Goal: Task Accomplishment & Management: Use online tool/utility

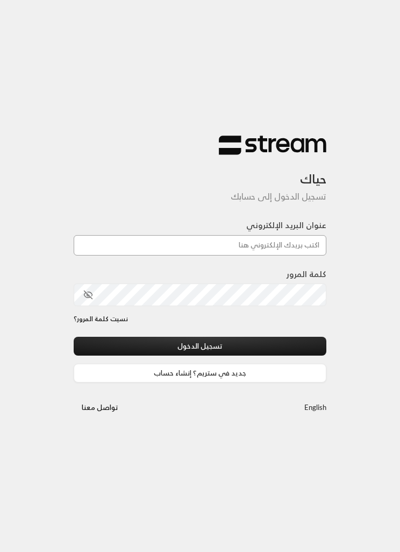
type input "[EMAIL_ADDRESS][DOMAIN_NAME]"
click at [200, 347] on button "تسجيل الدخول" at bounding box center [200, 346] width 253 height 19
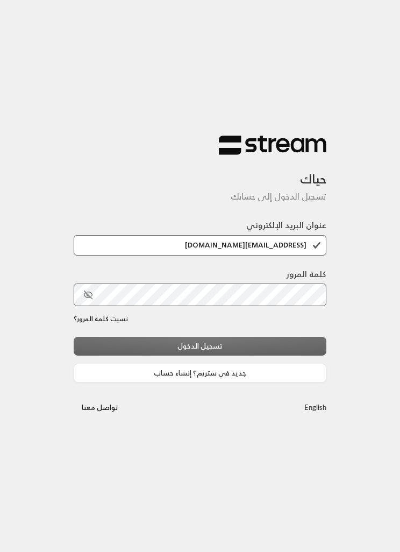
click at [293, 340] on div "تسجيل الدخول جديد في ستريم؟ إنشاء حساب" at bounding box center [200, 359] width 253 height 45
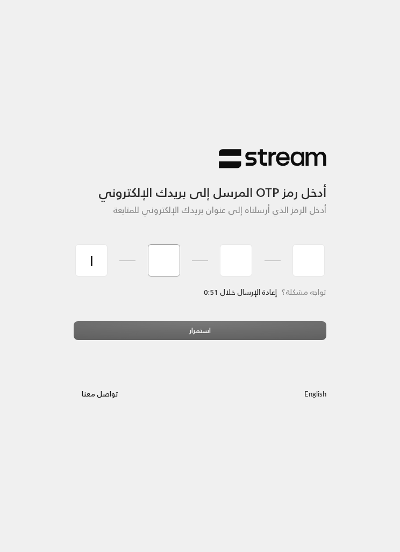
type input "1"
type input "6"
type input "7"
click at [255, 329] on div "استمرار" at bounding box center [200, 334] width 253 height 27
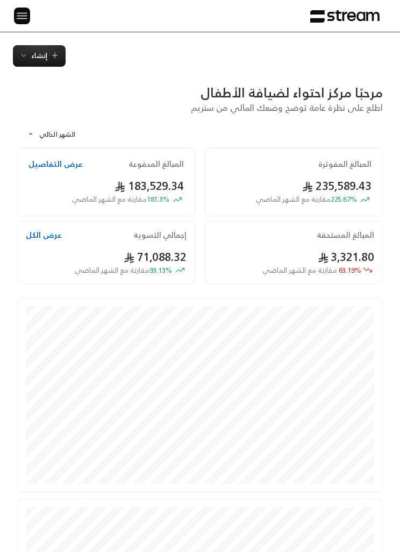
click at [24, 10] on img at bounding box center [22, 15] width 13 height 13
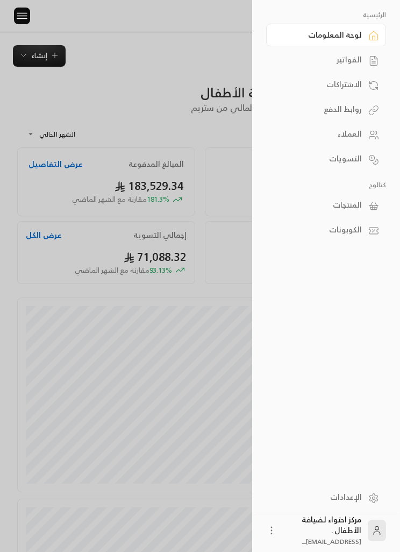
click at [355, 60] on div "الفواتير" at bounding box center [321, 59] width 82 height 11
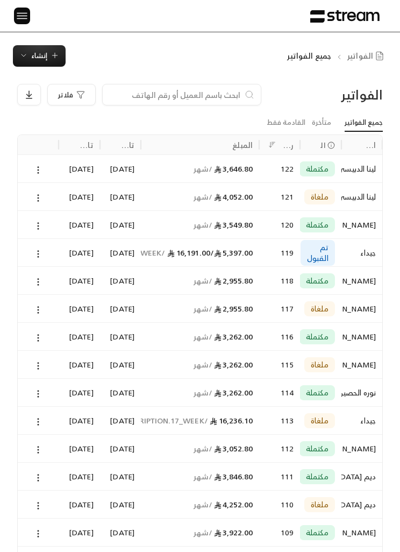
click at [30, 52] on span "إنشاء" at bounding box center [39, 56] width 40 height 12
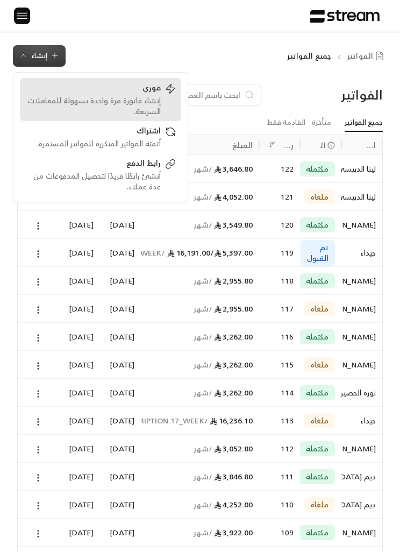
click at [146, 95] on div "إنشاء فاتورة مرة واحدة بسهولة للمعاملات السريعة." at bounding box center [93, 106] width 136 height 22
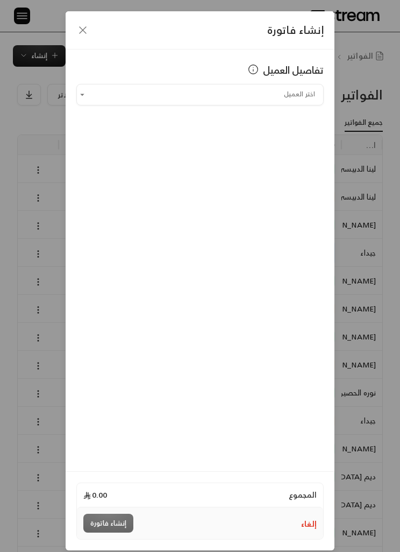
click at [297, 93] on input "اختر العميل" at bounding box center [200, 95] width 248 height 18
click at [290, 152] on span "علي - [PERSON_NAME]" at bounding box center [270, 151] width 82 height 13
type input "**********"
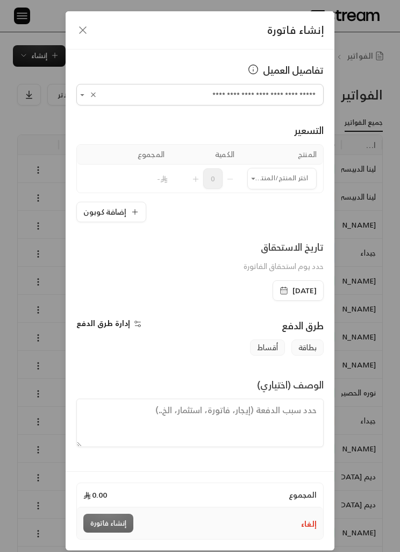
click at [283, 177] on input "اختر العميل" at bounding box center [282, 179] width 69 height 18
type input "**"
click at [82, 24] on icon "button" at bounding box center [82, 30] width 13 height 13
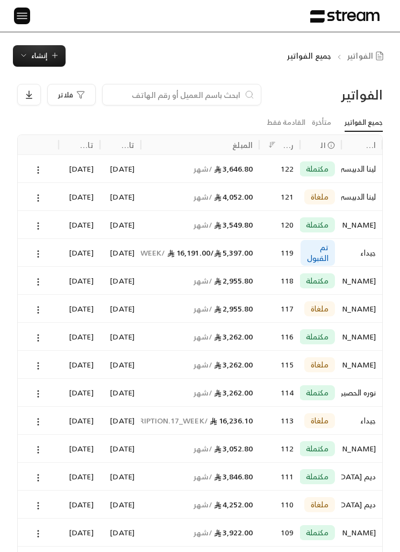
click at [27, 20] on img at bounding box center [22, 15] width 13 height 13
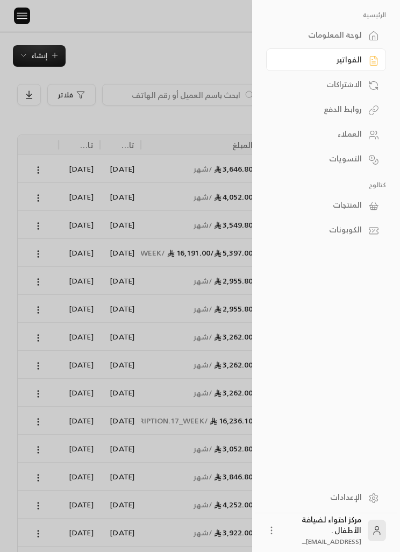
click at [362, 206] on div "المنتجات" at bounding box center [321, 205] width 82 height 11
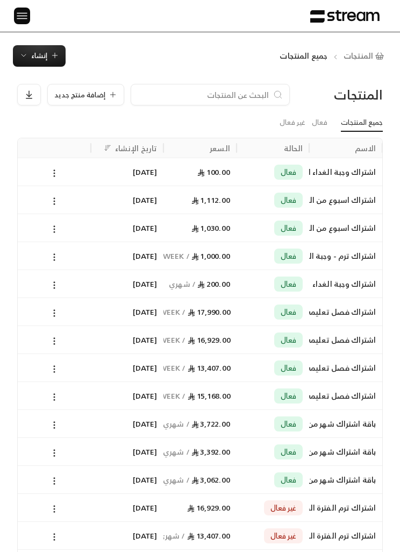
click at [17, 17] on img at bounding box center [22, 15] width 13 height 13
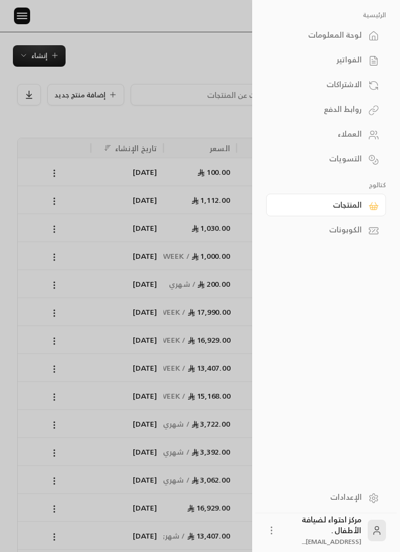
click at [362, 204] on link "المنتجات" at bounding box center [326, 205] width 120 height 23
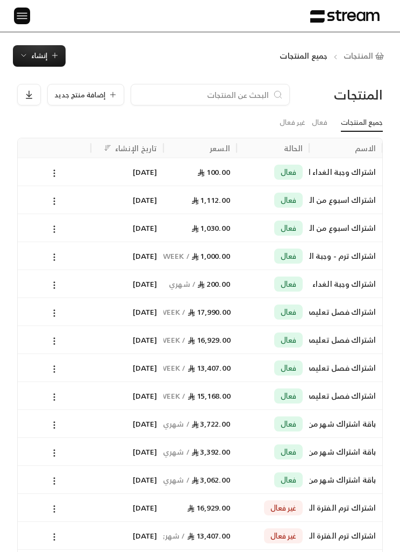
click at [31, 50] on span "إنشاء" at bounding box center [39, 56] width 40 height 12
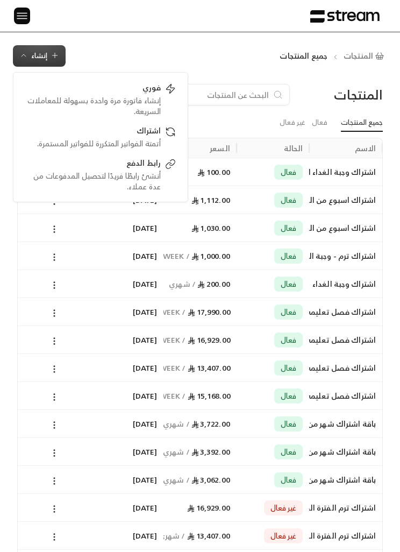
click at [76, 47] on div "المنتجات جميع المنتجات إنشاء فوري إنشاء فاتورة مرة واحدة بسهولة للمعاملات السري…" at bounding box center [200, 56] width 400 height 22
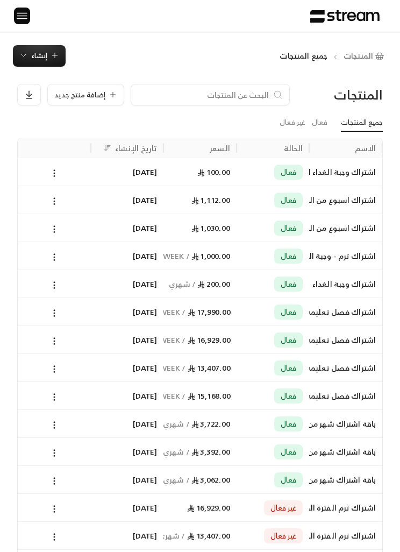
click at [78, 87] on button "إضافة منتج جديد" at bounding box center [85, 95] width 77 height 22
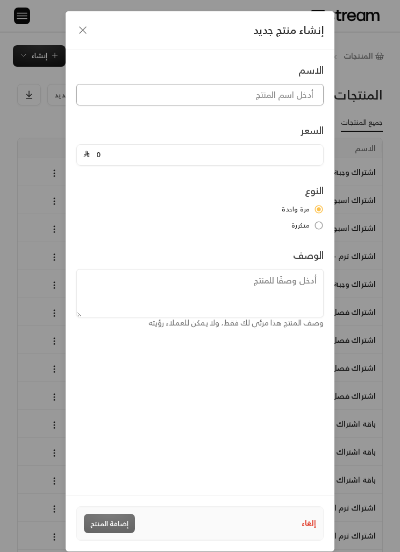
click at [296, 91] on input at bounding box center [200, 95] width 248 height 22
click at [297, 102] on input at bounding box center [200, 95] width 248 height 22
click at [300, 93] on input at bounding box center [200, 95] width 248 height 22
paste input "الزي الصيفي الرسمي لمركز احتواء مكون من قطعتين"
click at [225, 93] on input "الزي الصيفي الرسمي لمركز احتواء مكون من قطعتين" at bounding box center [200, 95] width 248 height 22
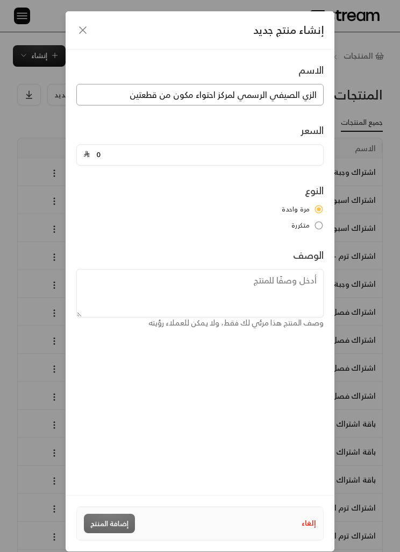
click at [185, 100] on input "الزي الصيفي الرسمي لمركز احتواء مكون من قطعتين" at bounding box center [200, 95] width 248 height 22
type input "الزي الصيفي الرسمي لمركز احتواء"
click at [294, 145] on input "0" at bounding box center [203, 155] width 227 height 20
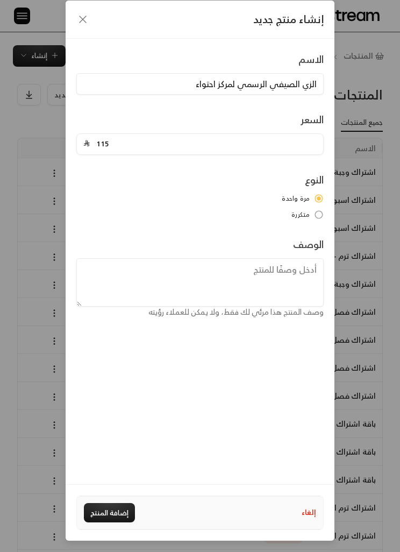
type input "115"
click at [307, 258] on textarea at bounding box center [200, 282] width 248 height 48
click at [305, 258] on textarea at bounding box center [200, 282] width 248 height 48
paste textarea "مكون من قطعتين"
click at [317, 258] on textarea "مكون من قطعتين" at bounding box center [200, 282] width 248 height 48
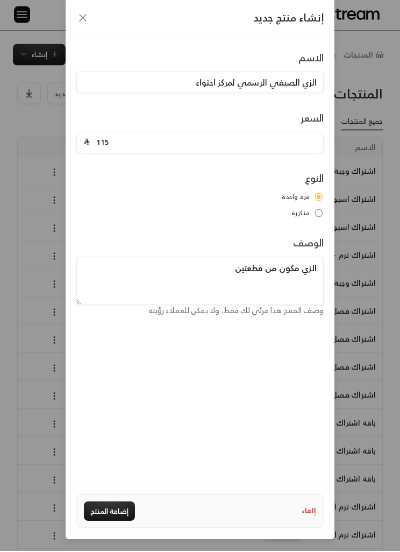
type textarea "الزي مكون من قطعتين"
click at [297, 334] on div "الاسم الزي الصيفي الرسمي لمركز احتواء السعر 115 النوع مرة واحدة متكررة الوصف ال…" at bounding box center [200, 262] width 269 height 446
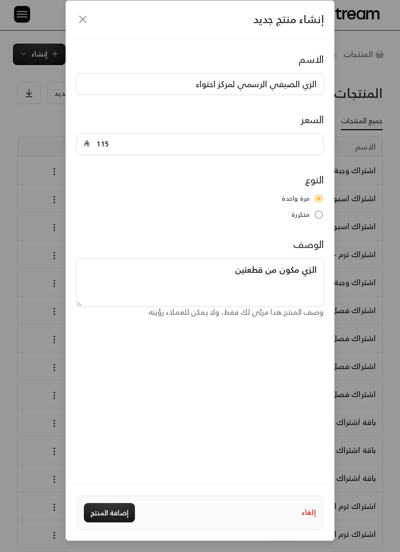
click at [123, 517] on button "إضافة المنتج" at bounding box center [109, 512] width 51 height 19
type input "0"
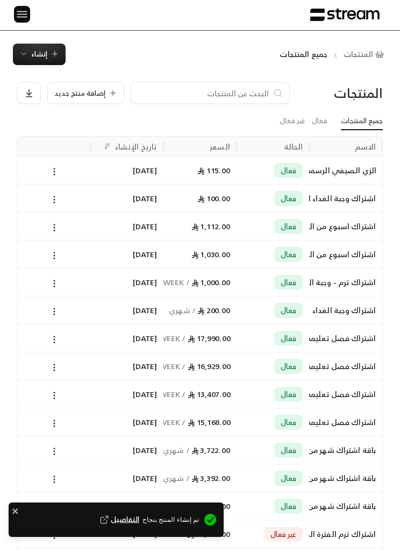
click at [28, 15] on img at bounding box center [22, 14] width 13 height 13
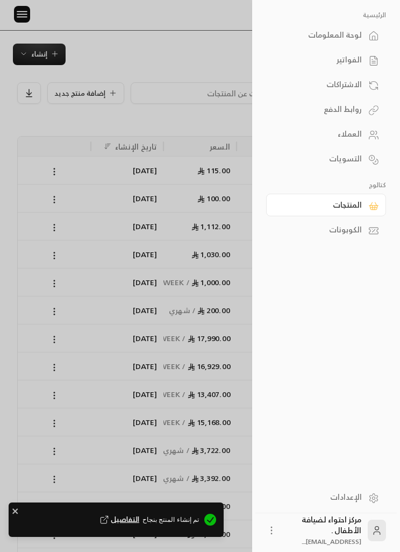
click at [357, 58] on div "الفواتير" at bounding box center [321, 59] width 82 height 11
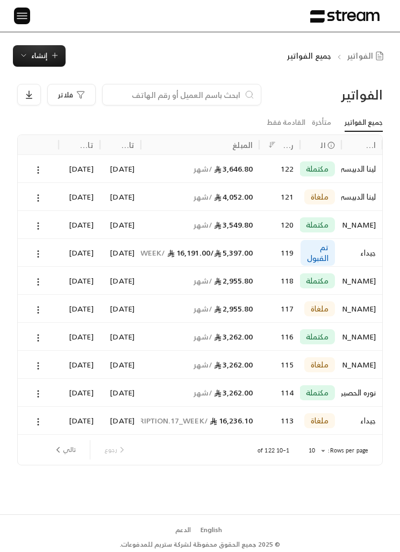
click at [51, 58] on icon "button" at bounding box center [55, 55] width 9 height 9
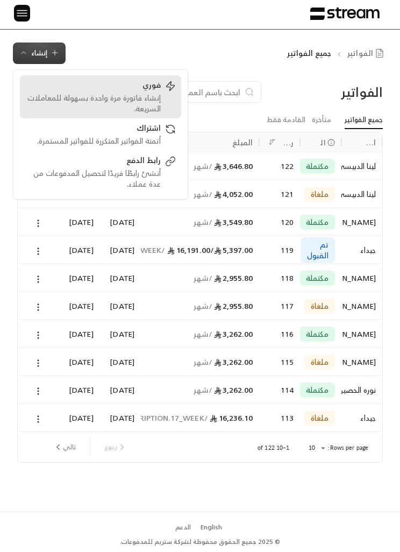
click at [81, 91] on div "فوري" at bounding box center [93, 86] width 136 height 13
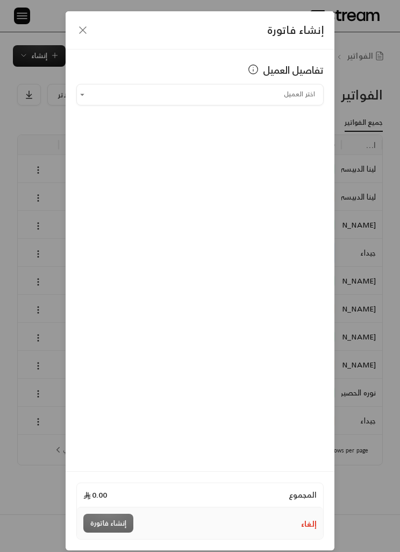
click at [295, 86] on input "اختر العميل" at bounding box center [200, 95] width 248 height 18
type input "*"
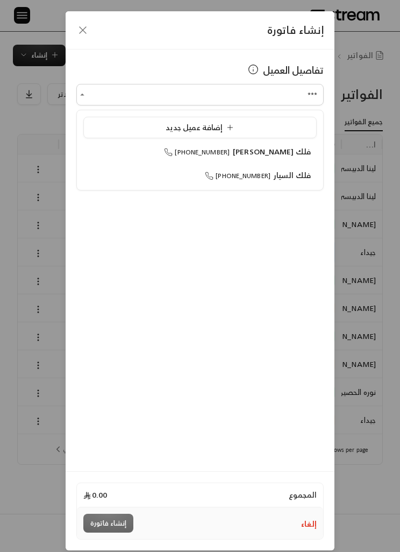
click at [304, 169] on span "فلك السيار" at bounding box center [292, 174] width 37 height 13
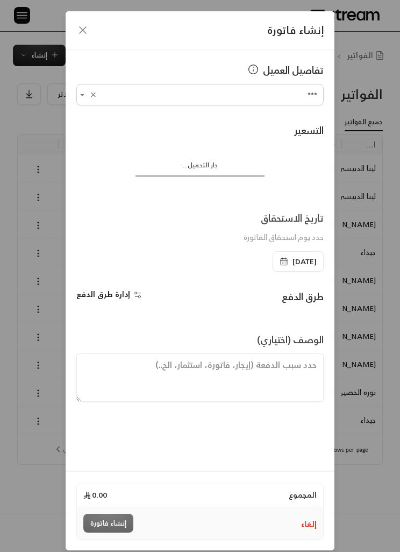
type input "**********"
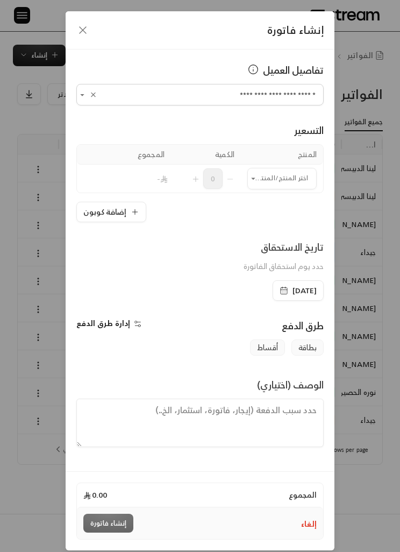
click at [291, 179] on input "اختر العميل" at bounding box center [282, 179] width 69 height 18
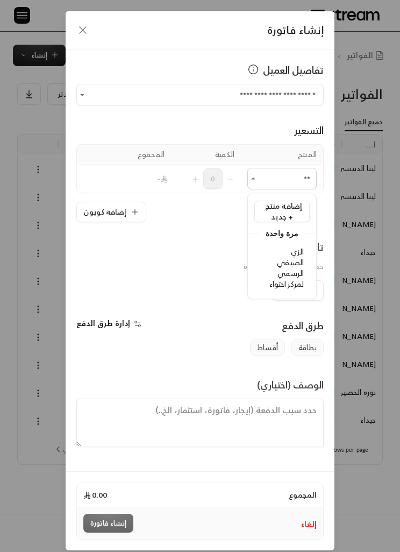
click at [295, 274] on span "الزي الصيفي الرسمي لمركز احتواء" at bounding box center [287, 268] width 34 height 46
type input "**"
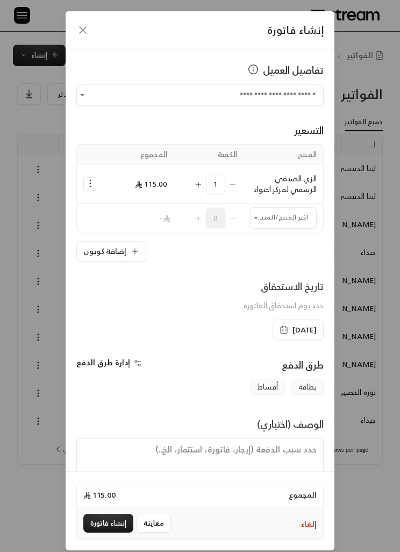
click at [118, 533] on button "إنشاء فاتورة" at bounding box center [108, 523] width 50 height 19
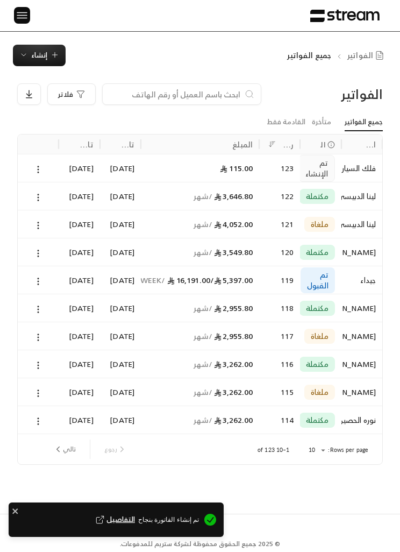
click at [36, 51] on span "إنشاء" at bounding box center [39, 55] width 16 height 12
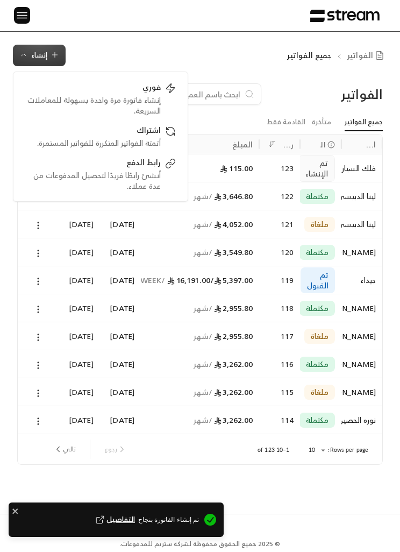
click at [93, 100] on div "إنشاء فاتورة مرة واحدة بسهولة للمعاملات السريعة." at bounding box center [93, 106] width 136 height 22
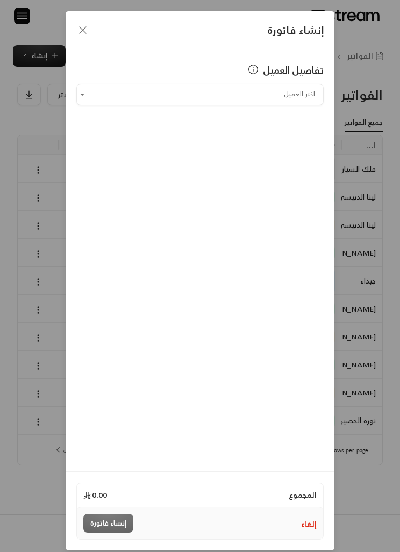
click at [161, 94] on input "اختر العميل" at bounding box center [200, 95] width 248 height 18
click at [284, 144] on li "علي - [PERSON_NAME] [PHONE_NUMBER]" at bounding box center [200, 152] width 234 height 20
type input "**********"
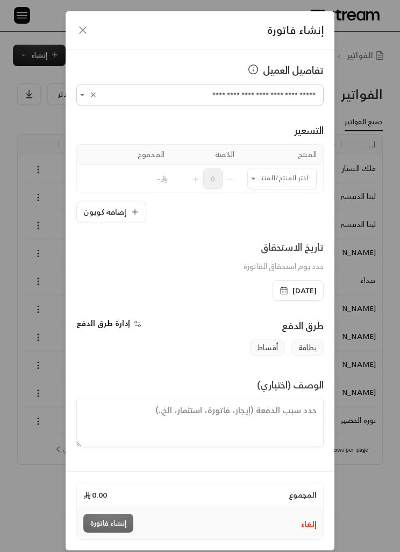
click at [280, 177] on input "اختر العميل" at bounding box center [282, 179] width 69 height 18
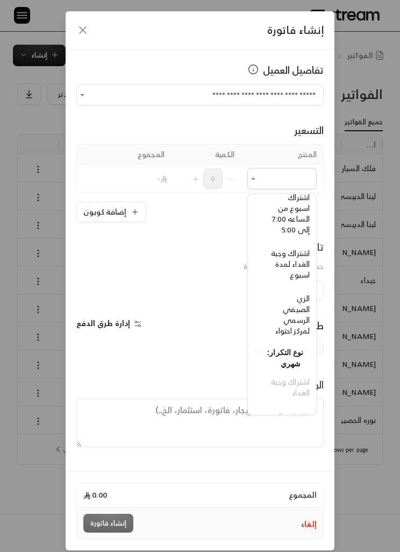
click at [294, 313] on span "الزي الصيفي الرسمي لمركز احتواء" at bounding box center [293, 315] width 34 height 46
type input "**********"
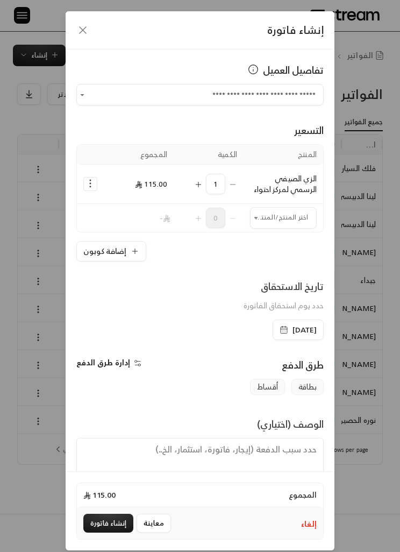
click at [122, 533] on button "إنشاء فاتورة" at bounding box center [108, 523] width 50 height 19
